Goal: Use online tool/utility

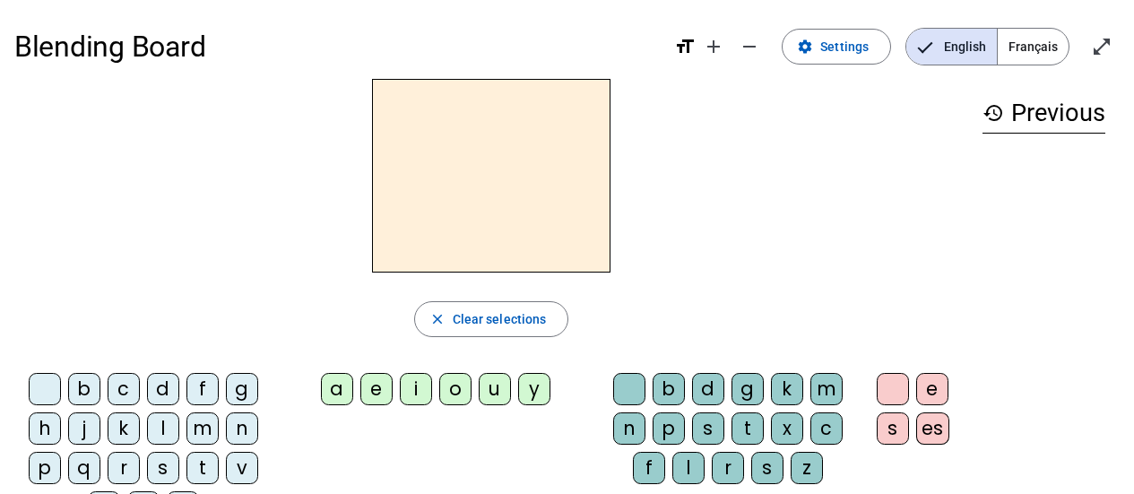
click at [1039, 41] on span "Français" at bounding box center [1033, 47] width 71 height 36
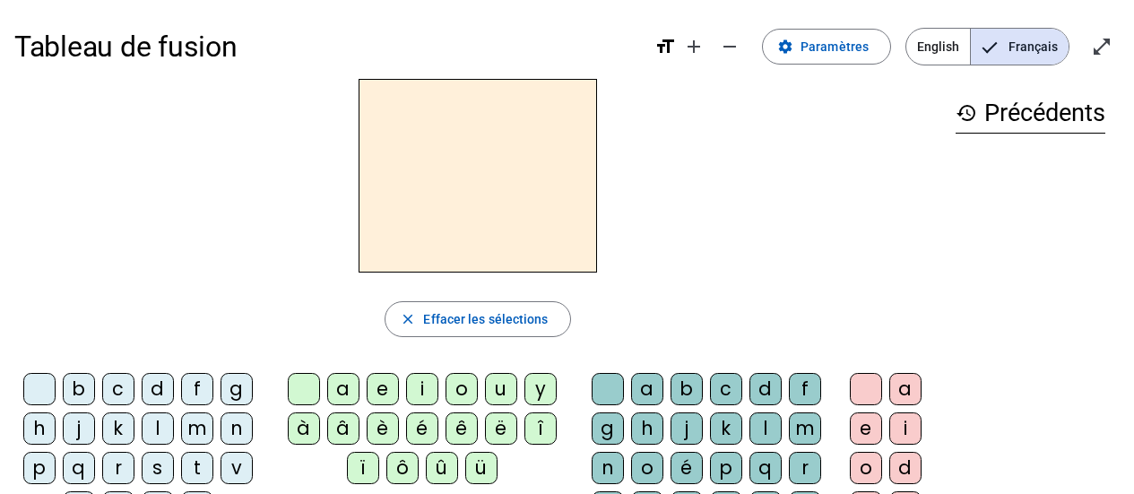
click at [199, 462] on div "t" at bounding box center [197, 468] width 32 height 32
click at [385, 395] on div "e" at bounding box center [383, 389] width 32 height 32
click at [141, 383] on letter-bubble "c" at bounding box center [121, 392] width 39 height 39
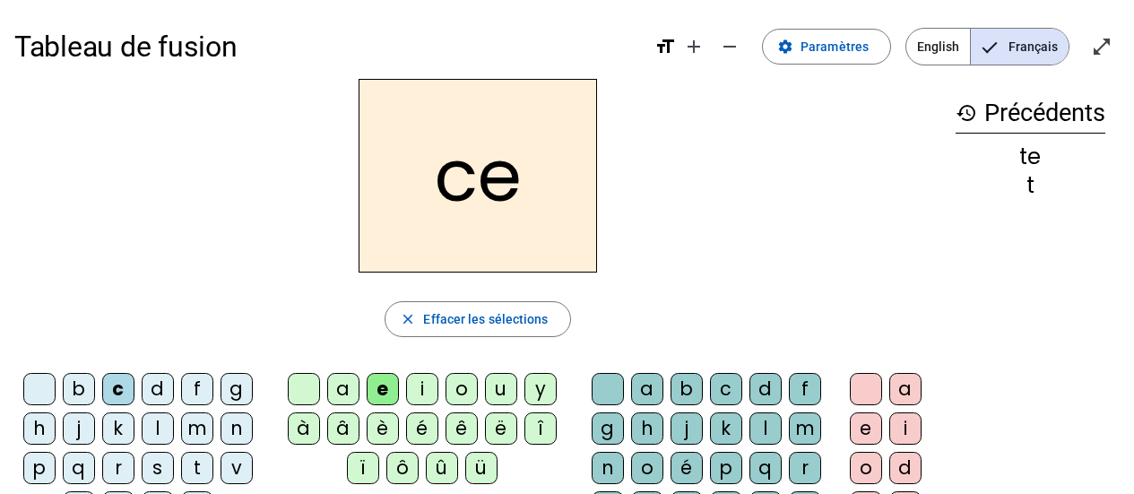
click at [153, 383] on div "d" at bounding box center [158, 389] width 32 height 32
click at [195, 428] on div "m" at bounding box center [197, 428] width 32 height 32
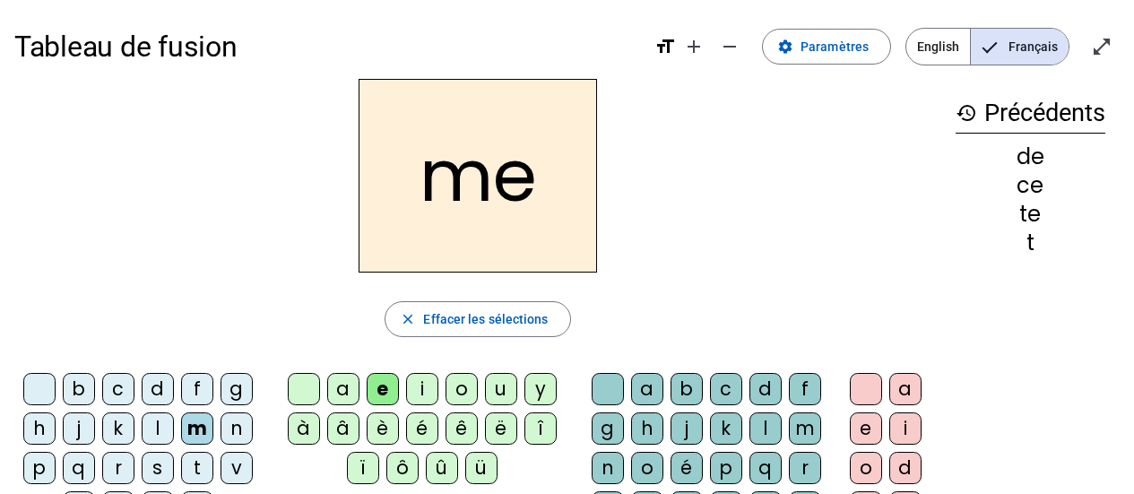
click at [349, 386] on div "a" at bounding box center [343, 389] width 32 height 32
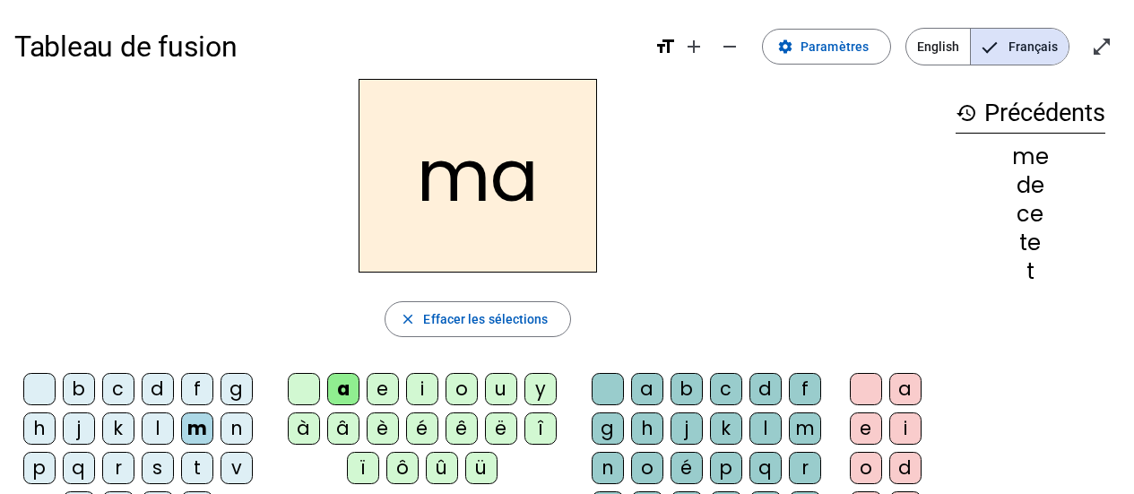
click at [760, 420] on div "l" at bounding box center [766, 428] width 32 height 32
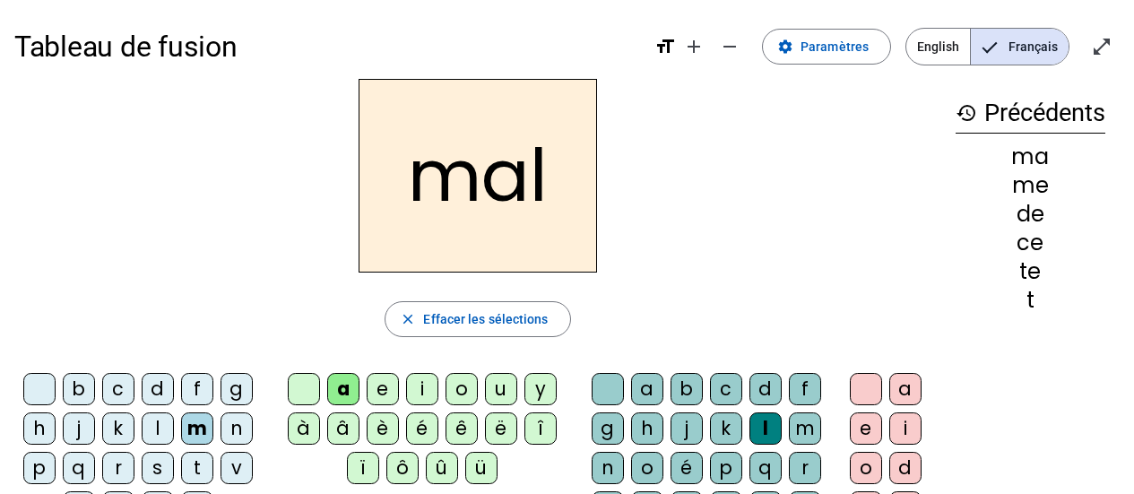
drag, startPoint x: 429, startPoint y: 388, endPoint x: 565, endPoint y: 204, distance: 229.6
click at [428, 389] on div "i" at bounding box center [422, 389] width 32 height 32
